Goal: Task Accomplishment & Management: Manage account settings

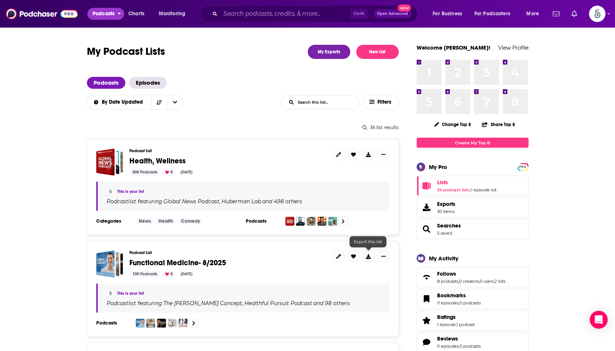
click at [114, 12] on span "Podcasts" at bounding box center [103, 14] width 22 height 10
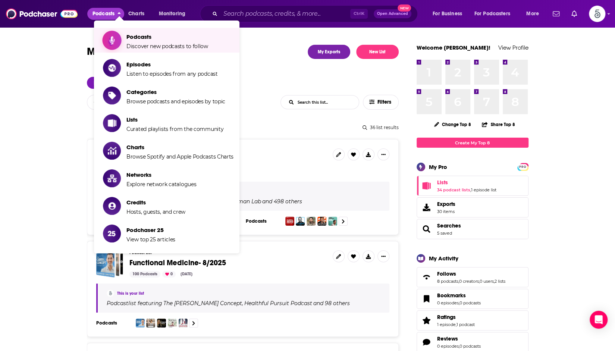
click at [207, 46] on link "Podcasts Discover new podcasts to follow" at bounding box center [168, 40] width 130 height 19
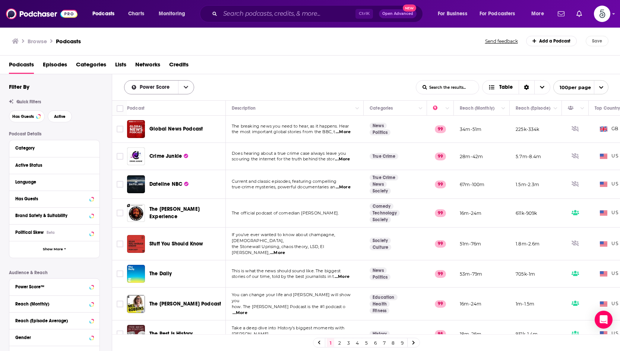
click at [185, 88] on icon "open menu" at bounding box center [186, 87] width 4 height 3
click at [240, 81] on div "Power Score By Rating Trending New Power Score List Search Input Search the res…" at bounding box center [270, 87] width 292 height 14
click at [121, 130] on input "Toggle select row" at bounding box center [120, 129] width 7 height 7
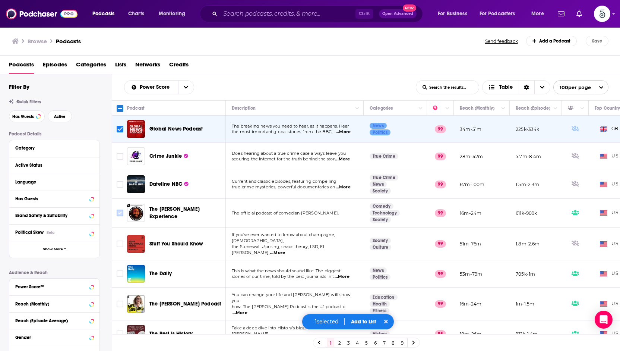
click at [121, 211] on input "Toggle select row" at bounding box center [120, 213] width 7 height 7
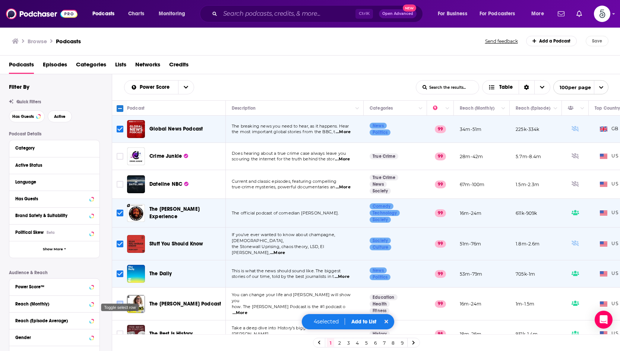
click at [121, 300] on input "Toggle select row" at bounding box center [120, 303] width 7 height 7
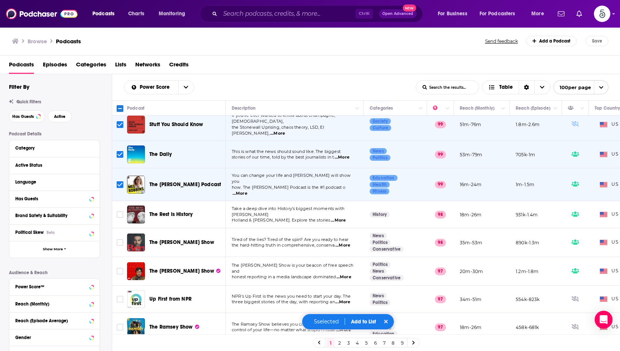
scroll to position [145, 0]
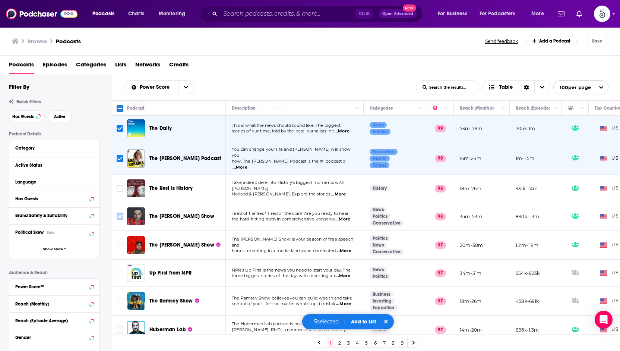
click at [120, 213] on input "Toggle select row" at bounding box center [120, 216] width 7 height 7
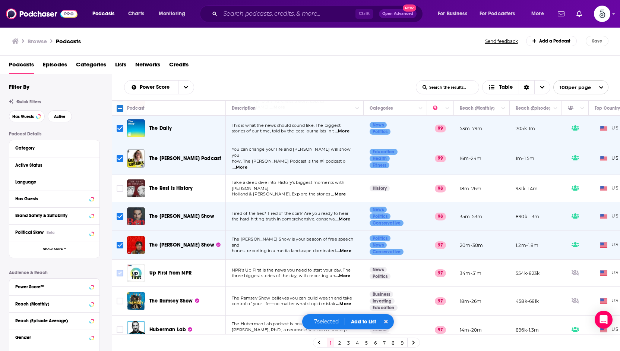
click at [119, 270] on input "Toggle select row" at bounding box center [120, 273] width 7 height 7
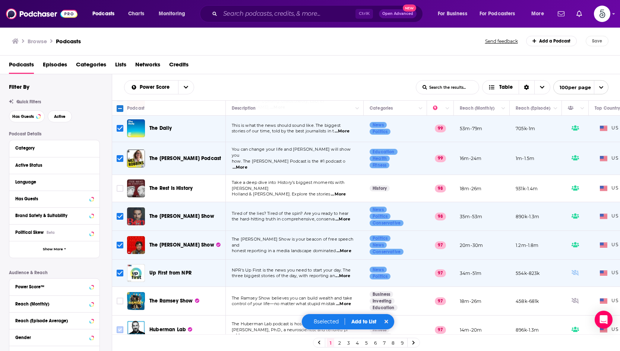
click at [120, 326] on input "Toggle select row" at bounding box center [120, 329] width 7 height 7
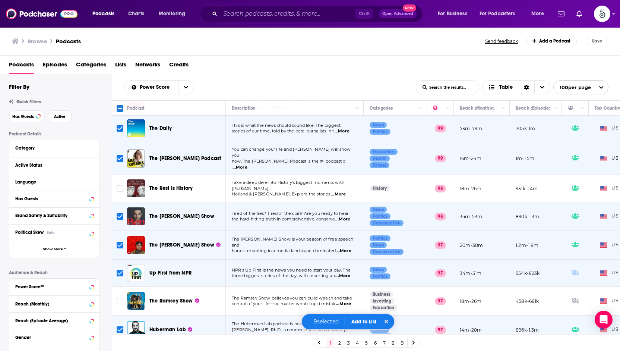
scroll to position [317, 0]
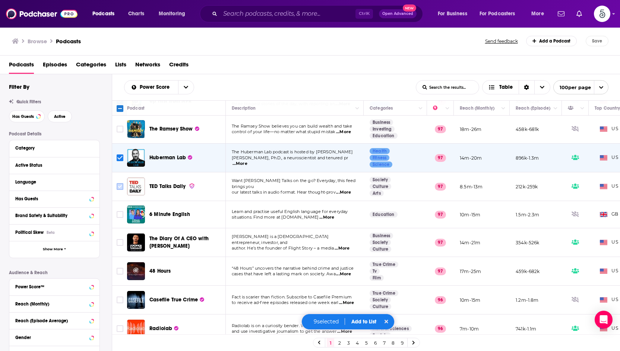
click at [118, 183] on input "Toggle select row" at bounding box center [120, 186] width 7 height 7
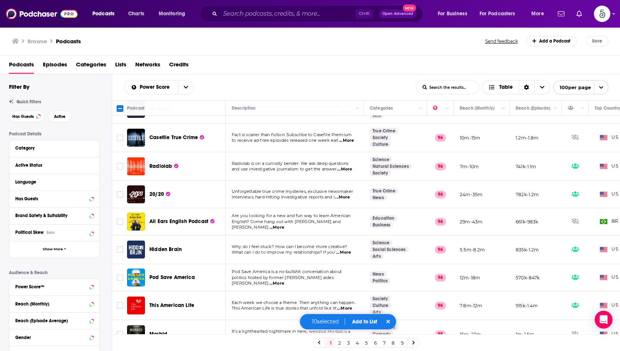
scroll to position [489, 0]
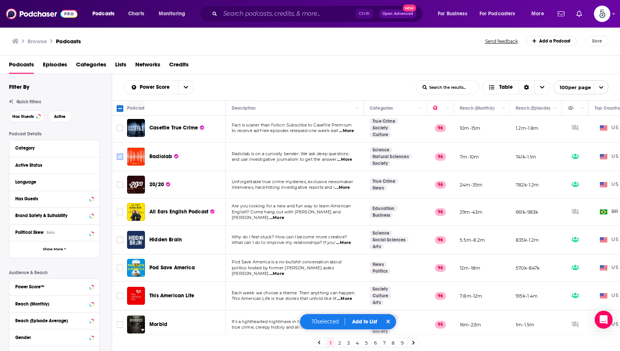
click at [121, 153] on input "Toggle select row" at bounding box center [120, 156] width 7 height 7
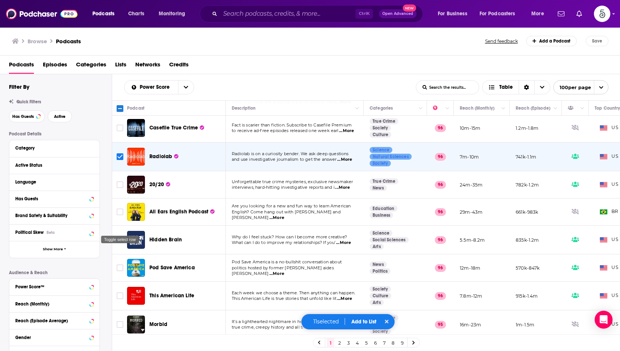
click at [120, 236] on input "Toggle select row" at bounding box center [120, 239] width 7 height 7
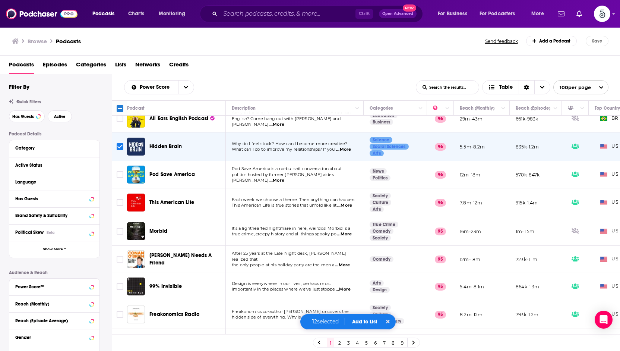
scroll to position [585, 0]
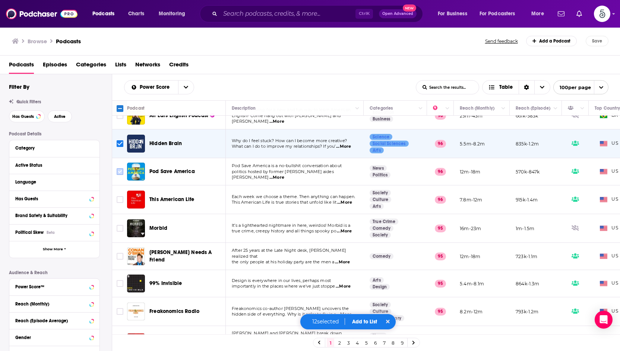
click at [119, 168] on input "Toggle select row" at bounding box center [120, 171] width 7 height 7
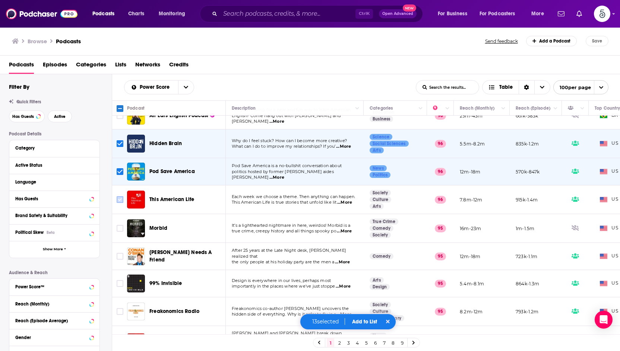
click at [121, 196] on input "Toggle select row" at bounding box center [120, 199] width 7 height 7
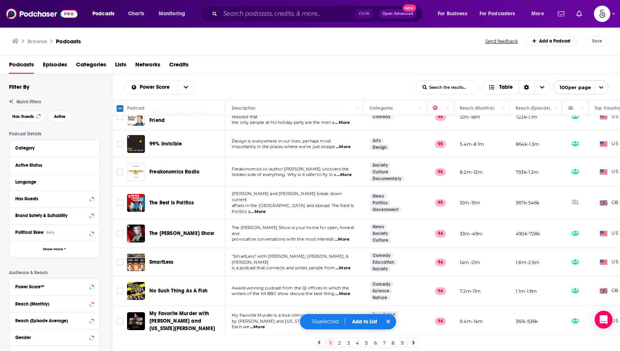
scroll to position [734, 0]
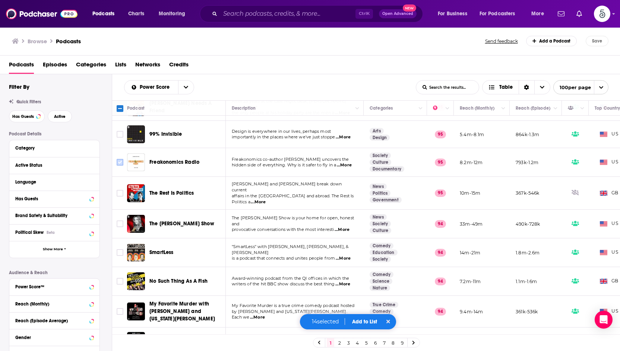
click at [122, 159] on input "Toggle select row" at bounding box center [120, 162] width 7 height 7
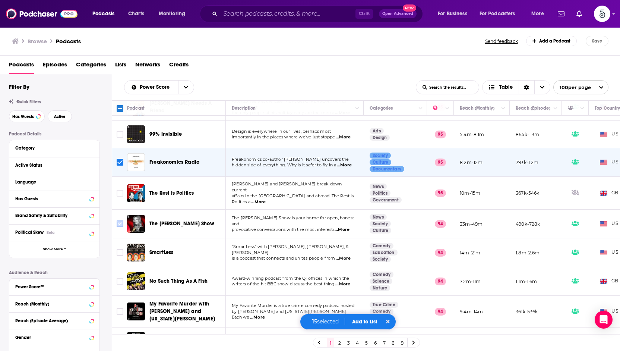
click at [120, 220] on input "Toggle select row" at bounding box center [120, 223] width 7 height 7
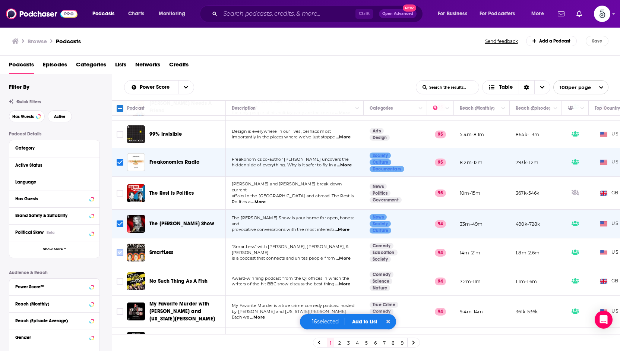
click at [122, 249] on input "Toggle select row" at bounding box center [120, 252] width 7 height 7
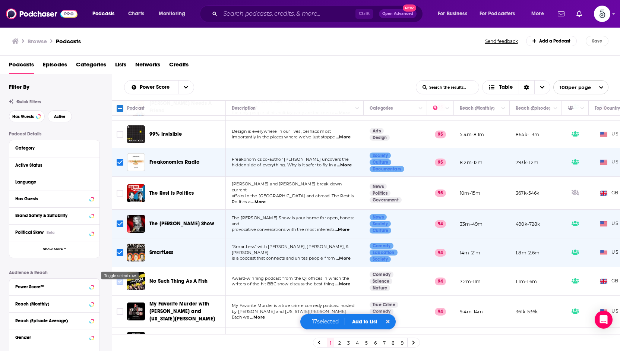
click at [120, 278] on input "Toggle select row" at bounding box center [120, 281] width 7 height 7
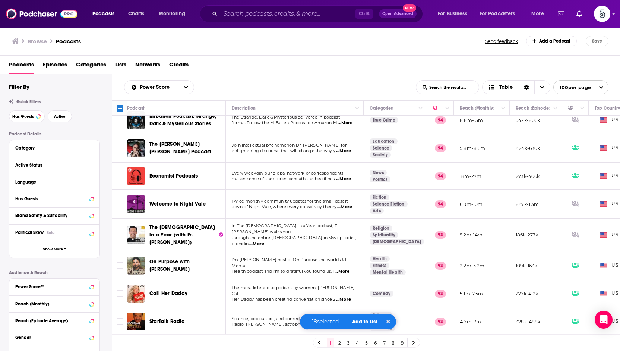
scroll to position [949, 0]
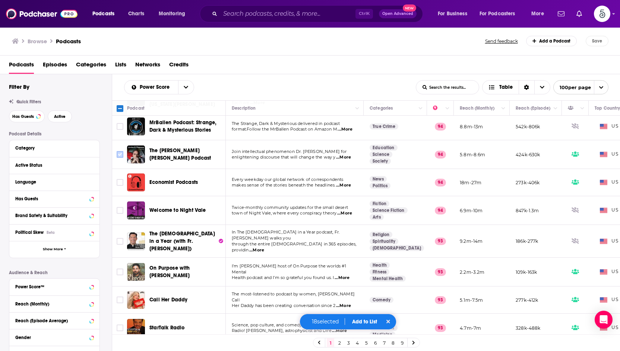
click at [120, 151] on input "Toggle select row" at bounding box center [120, 154] width 7 height 7
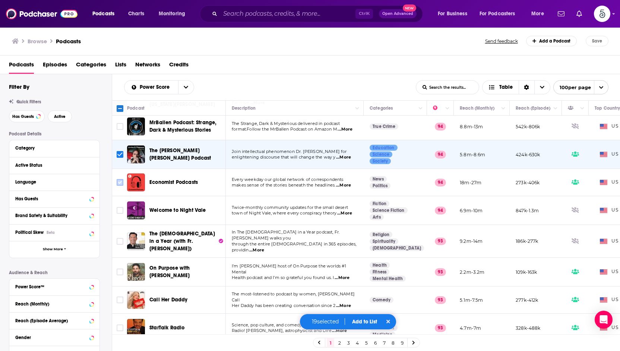
click at [119, 179] on input "Toggle select row" at bounding box center [120, 182] width 7 height 7
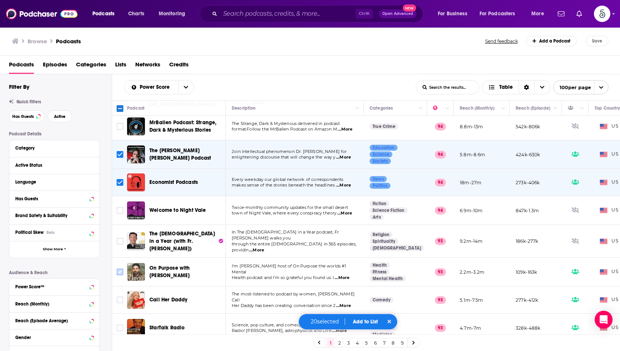
click at [120, 268] on input "Toggle select row" at bounding box center [120, 271] width 7 height 7
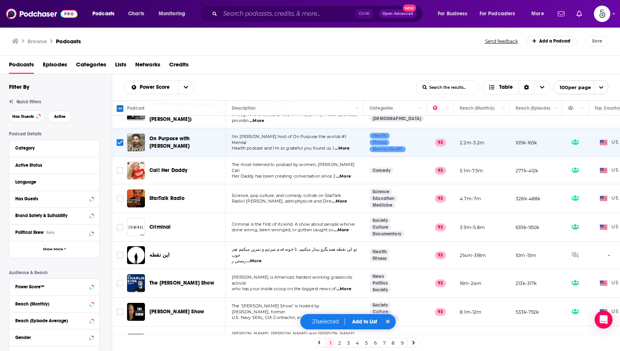
scroll to position [1085, 0]
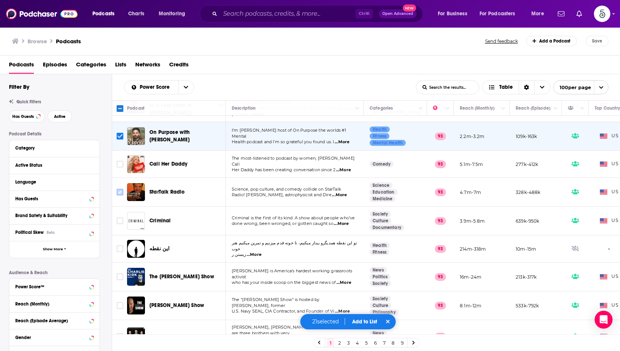
click at [120, 189] on input "Toggle select row" at bounding box center [120, 192] width 7 height 7
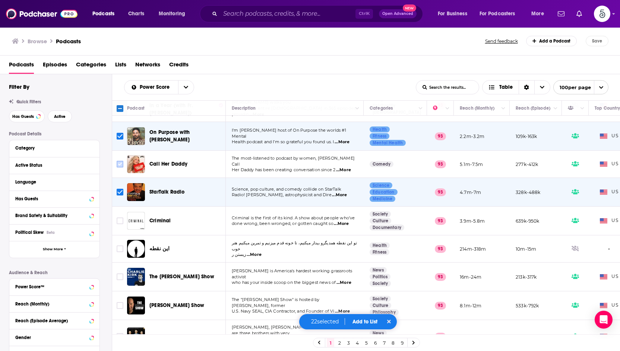
click at [122, 161] on input "Toggle select row" at bounding box center [120, 164] width 7 height 7
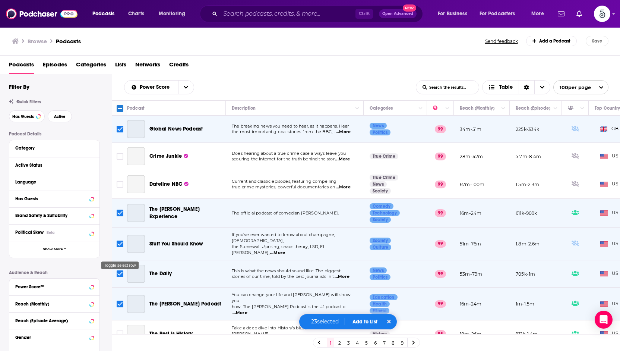
scroll to position [1085, 0]
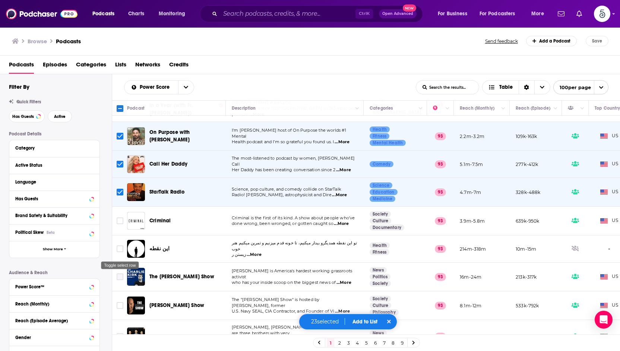
click at [122, 272] on icon "Toggle select row" at bounding box center [120, 276] width 9 height 9
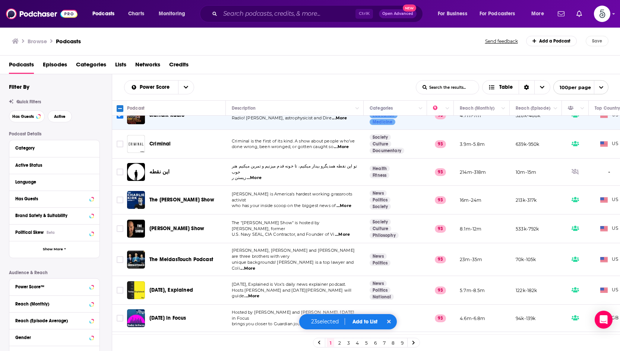
scroll to position [1171, 0]
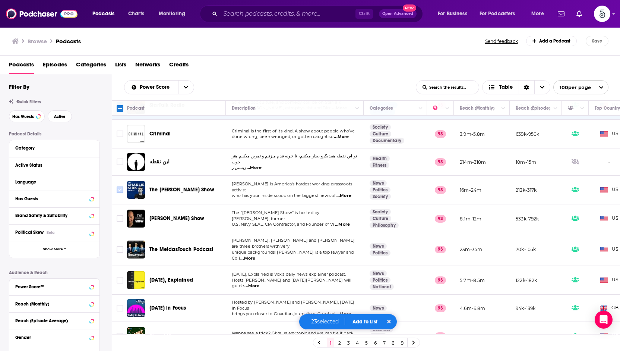
click at [119, 186] on input "Toggle select row" at bounding box center [120, 189] width 7 height 7
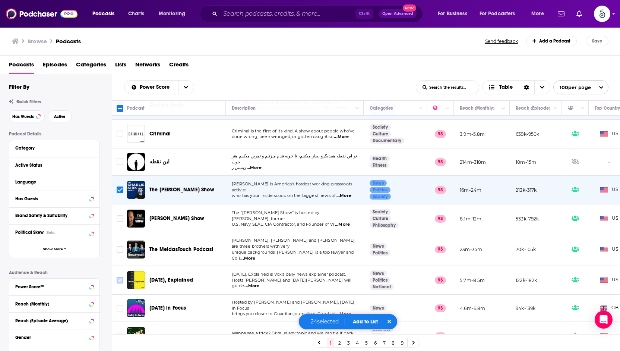
click at [122, 277] on input "Toggle select row" at bounding box center [120, 280] width 7 height 7
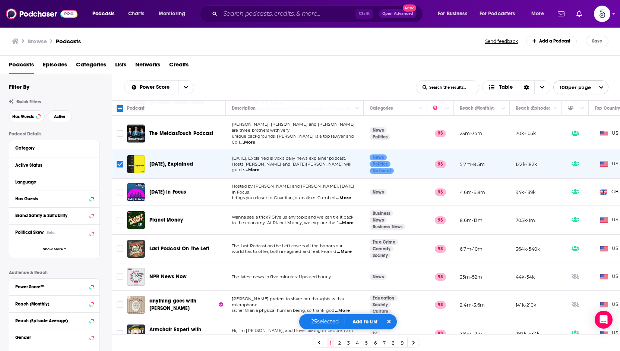
scroll to position [1310, 0]
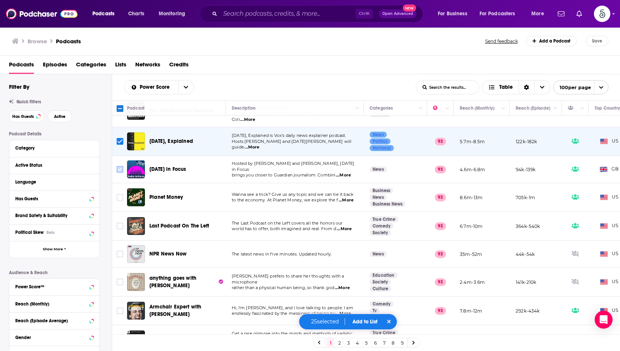
click at [122, 166] on input "Toggle select row" at bounding box center [120, 169] width 7 height 7
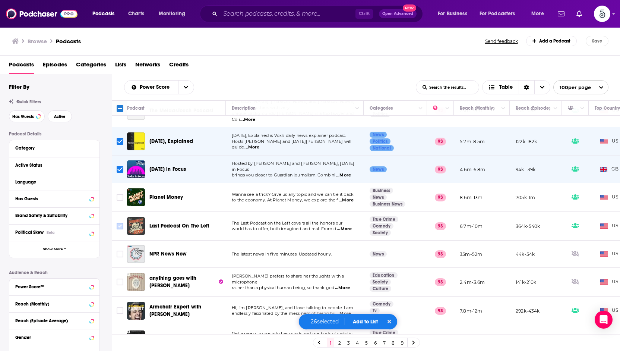
click at [119, 221] on icon "Toggle select row" at bounding box center [120, 225] width 9 height 9
click at [119, 251] on input "Toggle select row" at bounding box center [120, 254] width 7 height 7
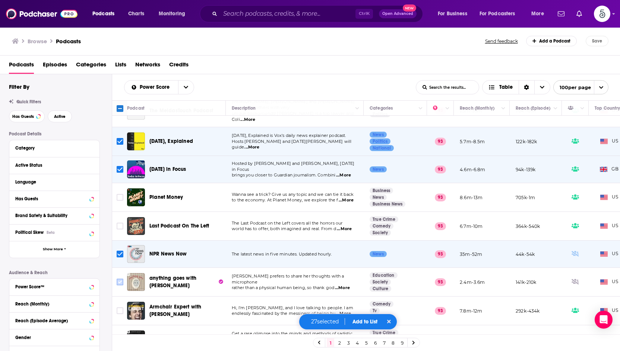
click at [122, 278] on input "Toggle select row" at bounding box center [120, 281] width 7 height 7
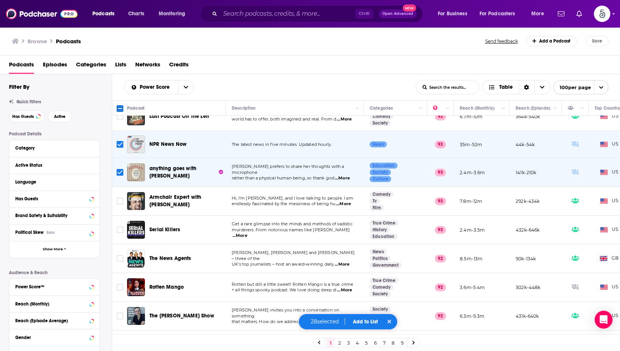
scroll to position [1443, 0]
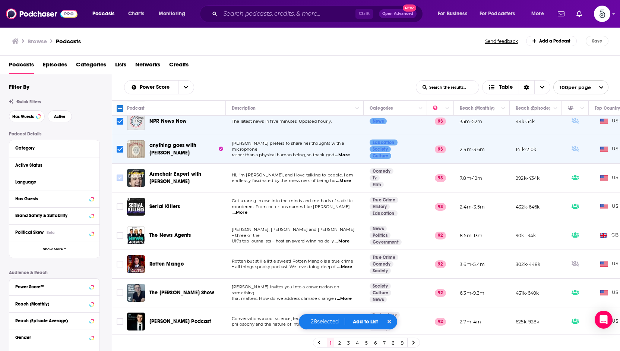
click at [121, 174] on input "Toggle select row" at bounding box center [120, 177] width 7 height 7
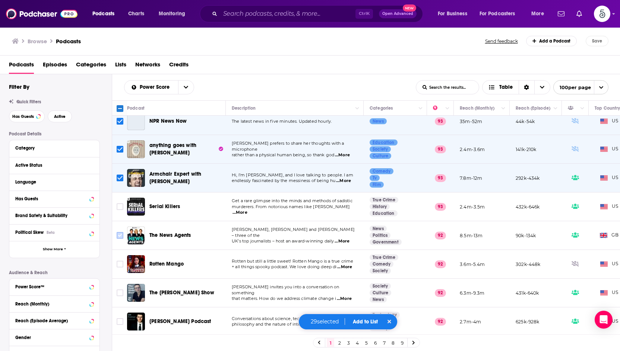
click at [120, 232] on input "Toggle select row" at bounding box center [120, 235] width 7 height 7
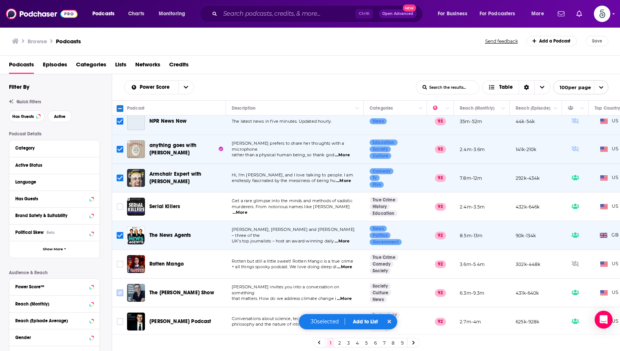
click at [123, 289] on input "Toggle select row" at bounding box center [120, 292] width 7 height 7
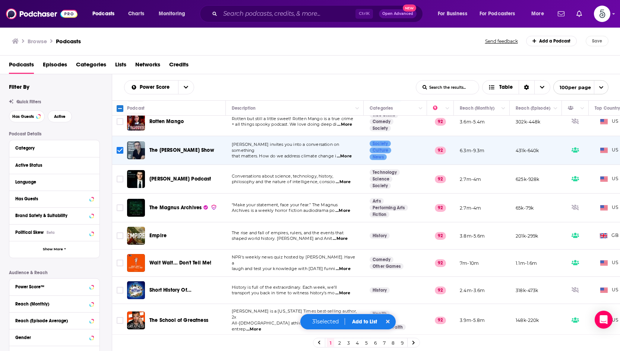
scroll to position [1588, 0]
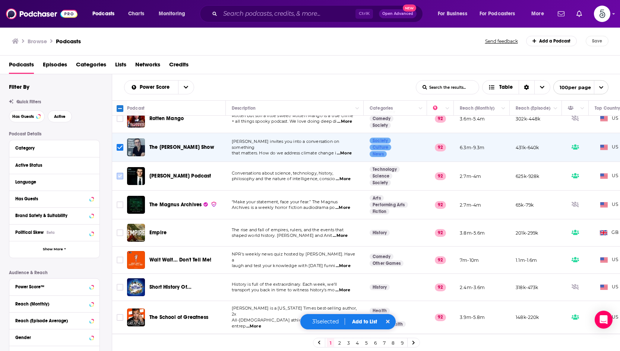
click at [120, 173] on input "Toggle select row" at bounding box center [120, 176] width 7 height 7
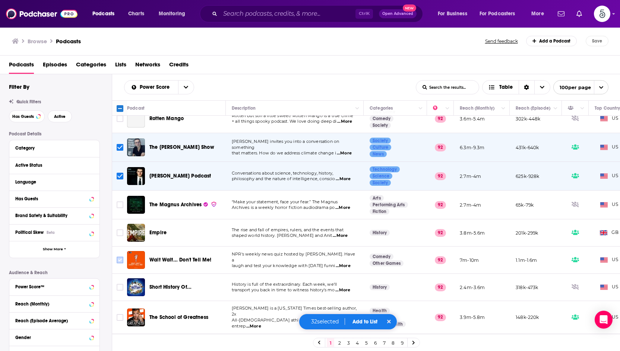
click at [119, 256] on input "Toggle select row" at bounding box center [120, 259] width 7 height 7
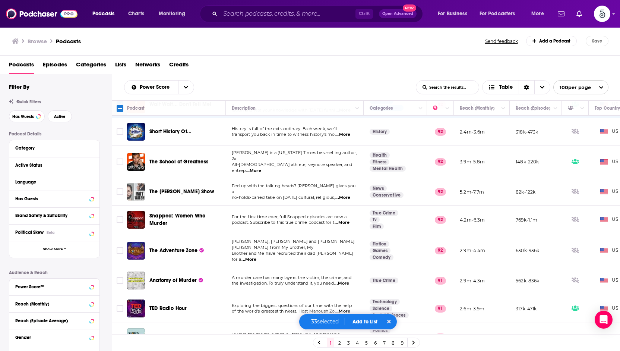
scroll to position [1747, 0]
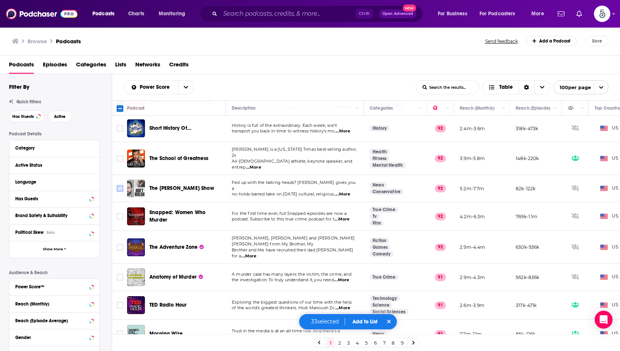
click at [119, 185] on input "Toggle select row" at bounding box center [120, 188] width 7 height 7
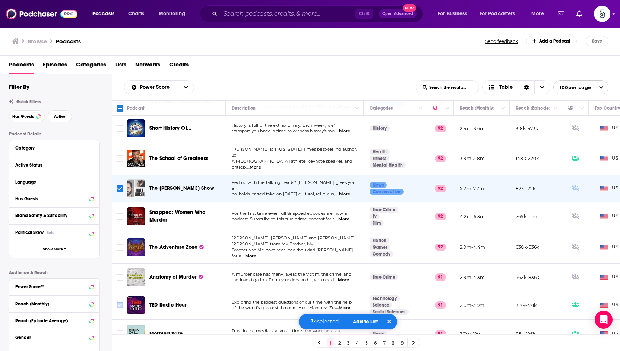
click at [117, 302] on input "Toggle select row" at bounding box center [120, 305] width 7 height 7
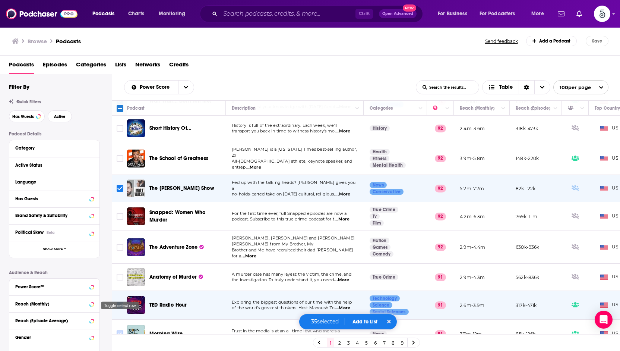
click at [119, 330] on input "Toggle select row" at bounding box center [120, 333] width 7 height 7
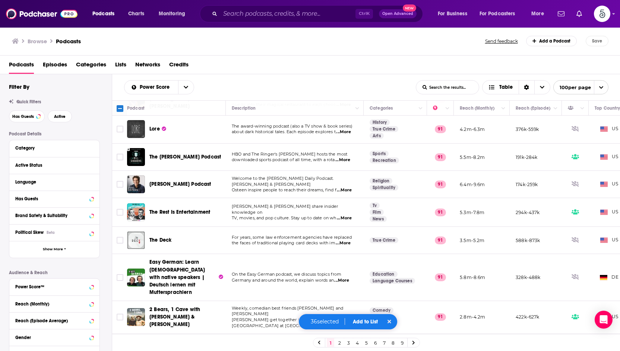
scroll to position [2042, 0]
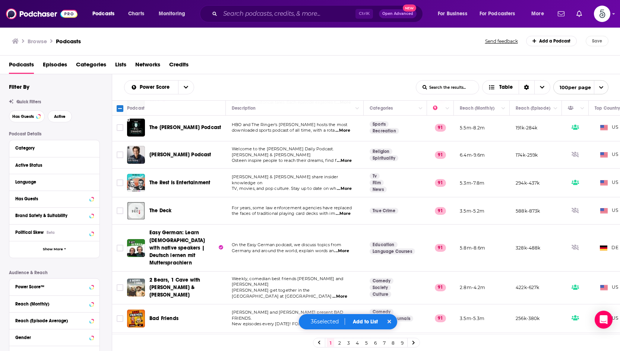
click at [346, 211] on span "...More" at bounding box center [343, 214] width 15 height 6
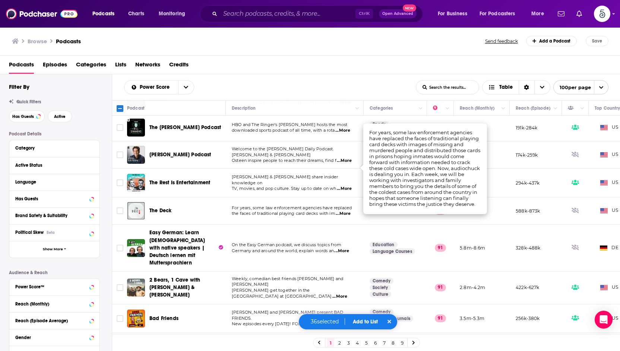
click at [346, 211] on span "...More" at bounding box center [343, 214] width 15 height 6
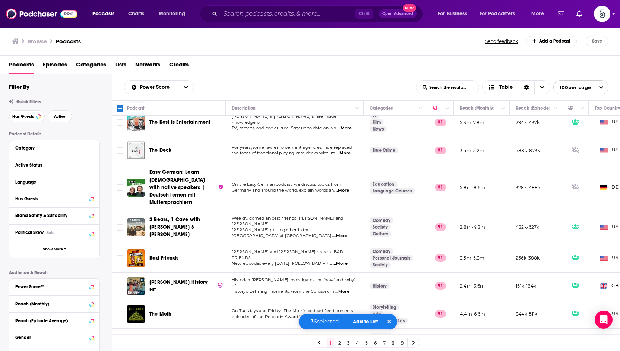
scroll to position [2210, 0]
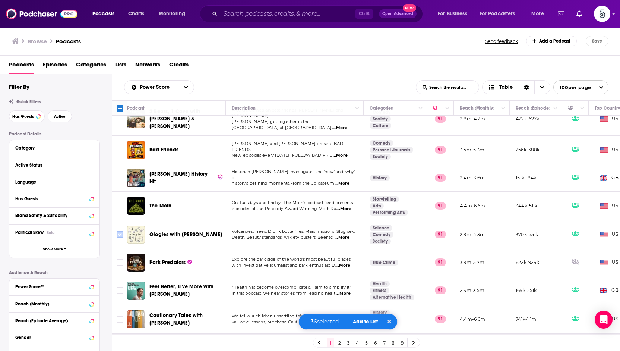
click at [121, 231] on input "Toggle select row" at bounding box center [120, 234] width 7 height 7
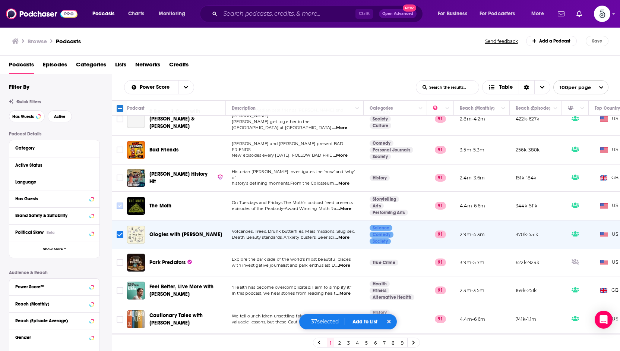
click at [121, 202] on input "Toggle select row" at bounding box center [120, 205] width 7 height 7
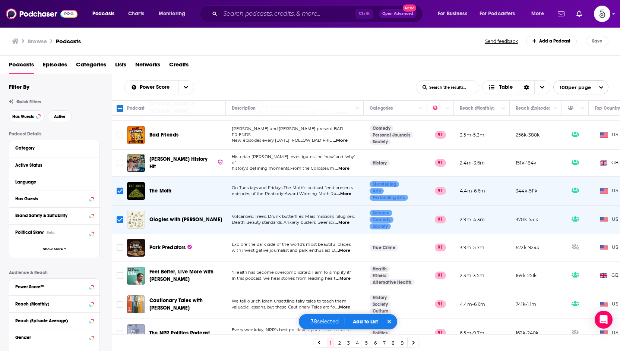
scroll to position [2235, 0]
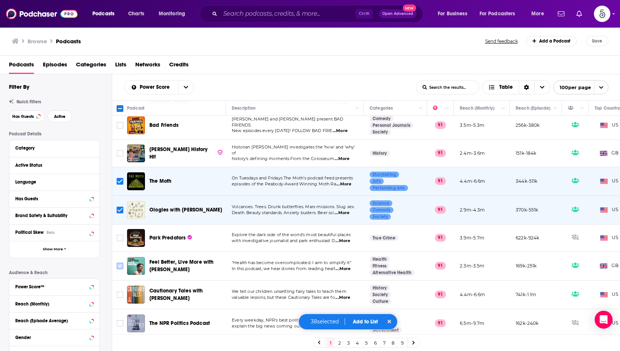
click at [120, 262] on input "Toggle select row" at bounding box center [120, 265] width 7 height 7
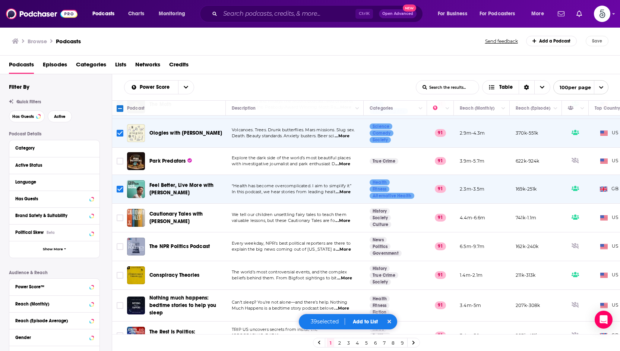
scroll to position [2390, 0]
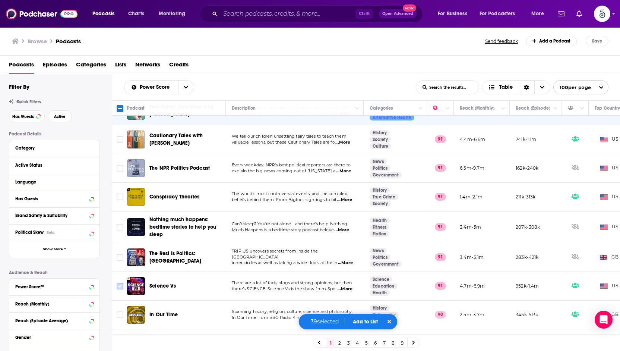
click at [121, 283] on input "Toggle select row" at bounding box center [120, 286] width 7 height 7
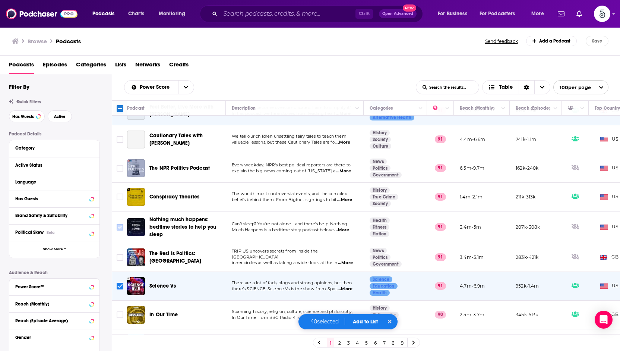
click at [121, 224] on input "Toggle select row" at bounding box center [120, 227] width 7 height 7
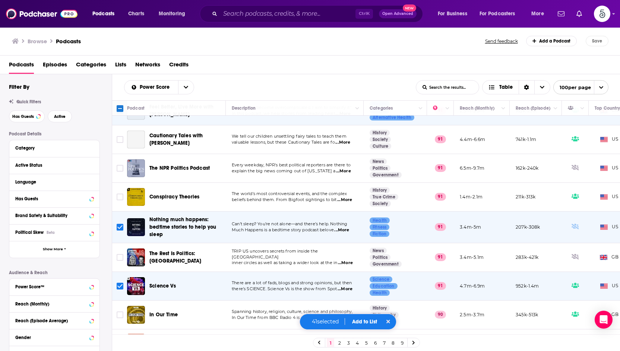
click at [343, 227] on span "...More" at bounding box center [341, 230] width 15 height 6
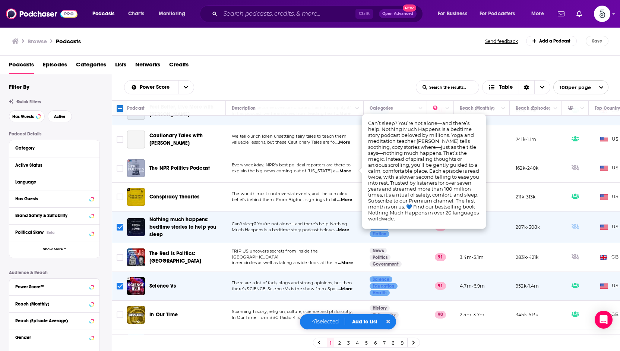
click at [343, 227] on span "...More" at bounding box center [341, 230] width 15 height 6
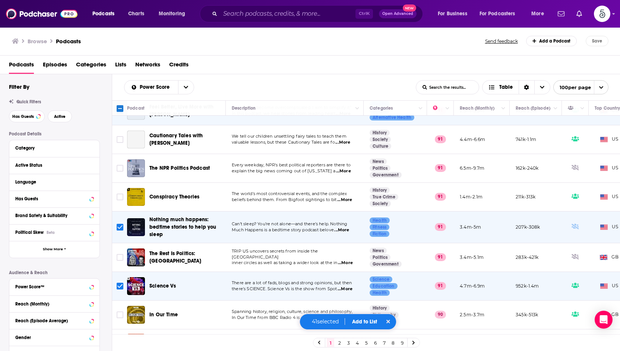
click at [119, 224] on input "Toggle select row" at bounding box center [120, 227] width 7 height 7
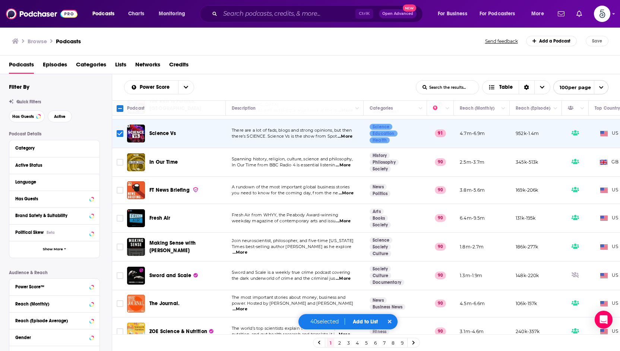
scroll to position [2568, 0]
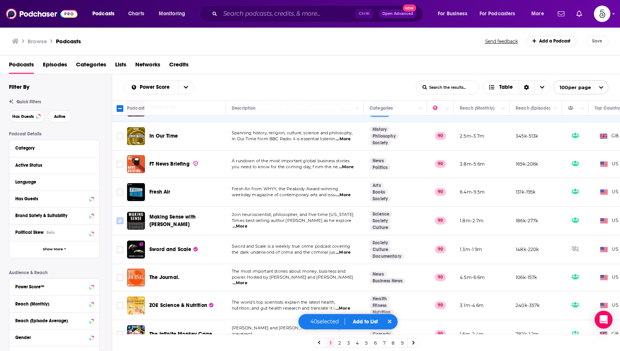
click at [121, 217] on input "Toggle select row" at bounding box center [120, 220] width 7 height 7
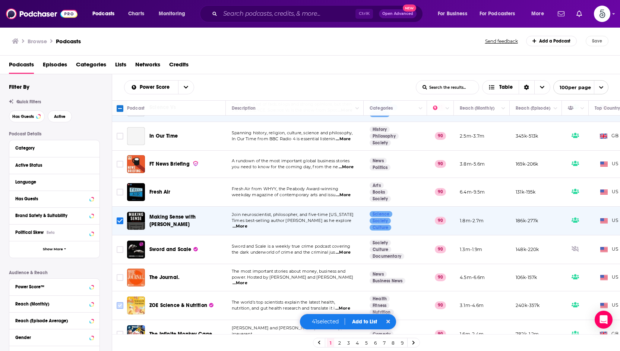
click at [123, 302] on input "Toggle select row" at bounding box center [120, 305] width 7 height 7
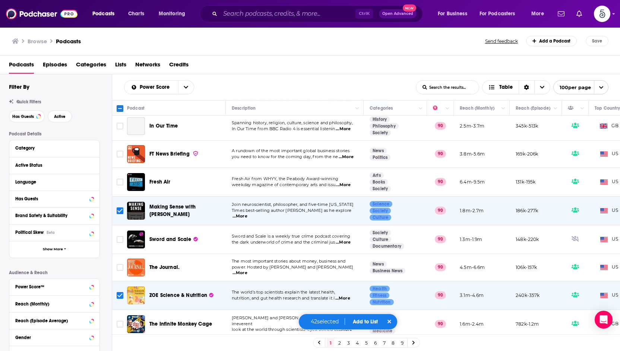
scroll to position [2611, 0]
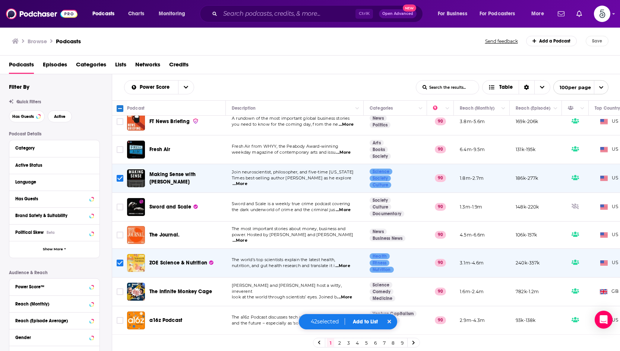
click at [360, 319] on button "Add to List" at bounding box center [365, 321] width 37 height 6
